Goal: Information Seeking & Learning: Learn about a topic

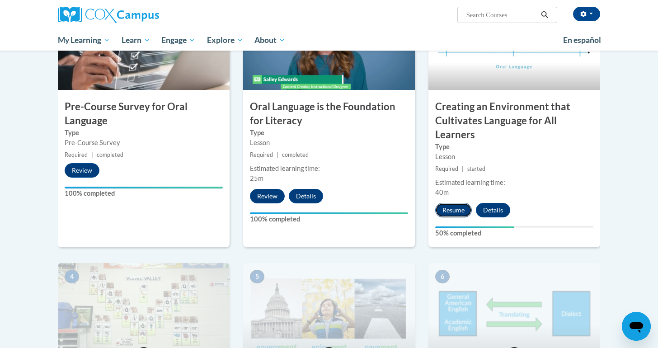
click at [447, 208] on button "Resume" at bounding box center [453, 210] width 37 height 14
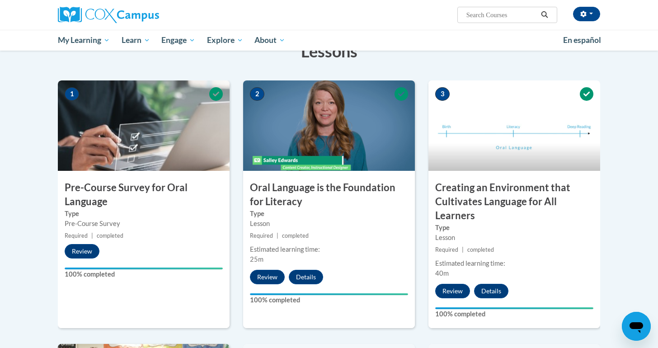
scroll to position [160, 0]
